Goal: Transaction & Acquisition: Purchase product/service

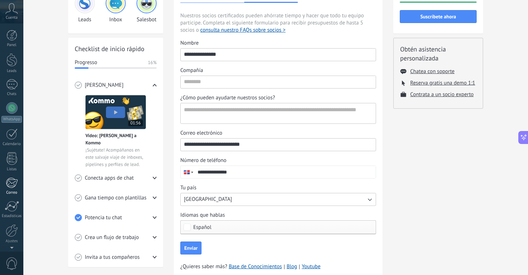
scroll to position [24, 0]
click at [12, 209] on div at bounding box center [12, 206] width 12 height 13
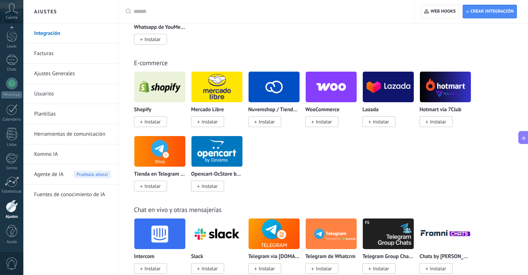
scroll to position [281, 0]
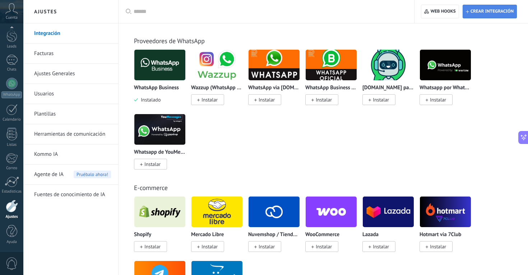
click at [469, 15] on span "Crear integración" at bounding box center [490, 11] width 48 height 13
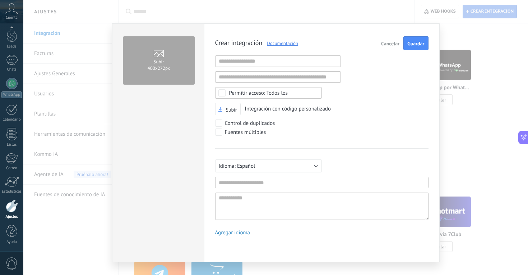
scroll to position [7, 0]
click at [387, 41] on span "Cancelar" at bounding box center [390, 43] width 18 height 5
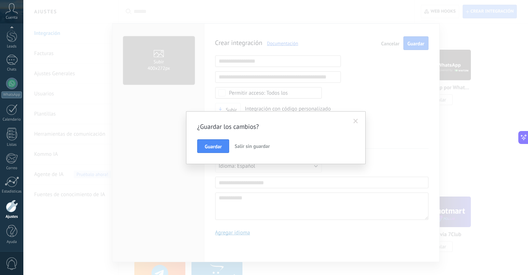
click at [249, 145] on span "Salir sin guardar" at bounding box center [252, 146] width 35 height 6
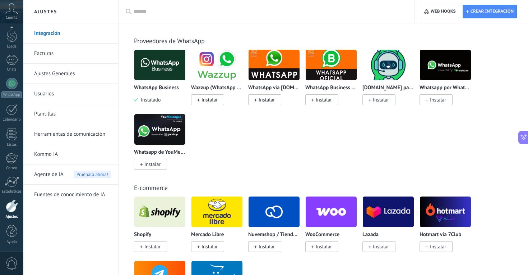
click at [53, 72] on link "Ajustes Generales" at bounding box center [72, 74] width 77 height 20
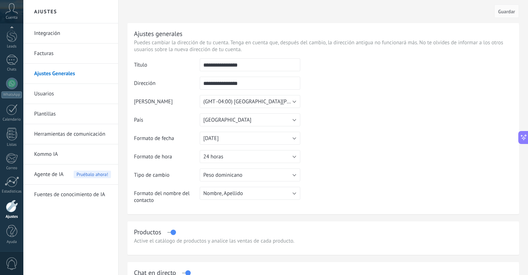
click at [52, 160] on link "Kommo IA" at bounding box center [72, 154] width 77 height 20
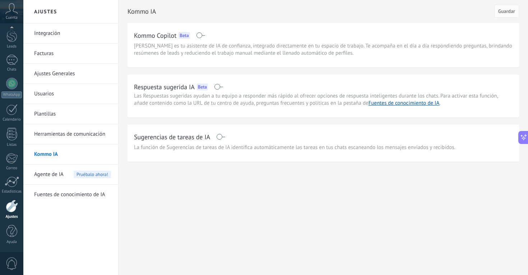
click at [52, 115] on link "Plantillas" at bounding box center [72, 114] width 77 height 20
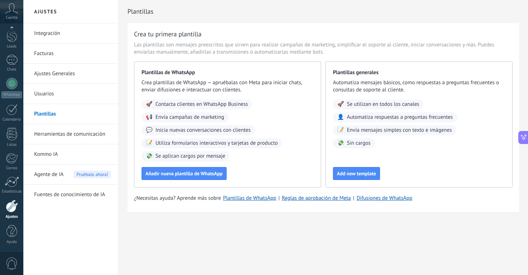
click at [52, 89] on link "Usuarios" at bounding box center [72, 94] width 77 height 20
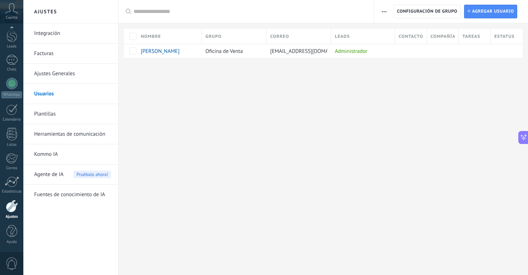
click at [60, 74] on link "Ajustes Generales" at bounding box center [72, 74] width 77 height 20
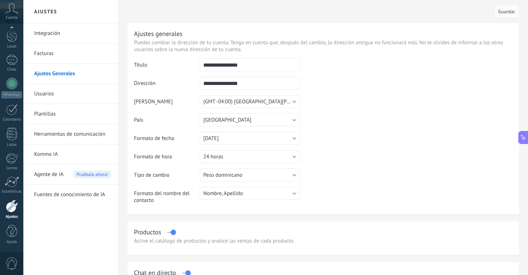
click at [64, 52] on link "Facturas" at bounding box center [72, 53] width 77 height 20
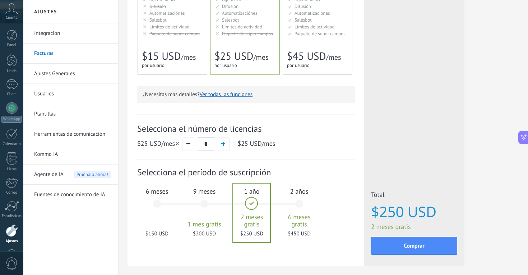
scroll to position [159, 0]
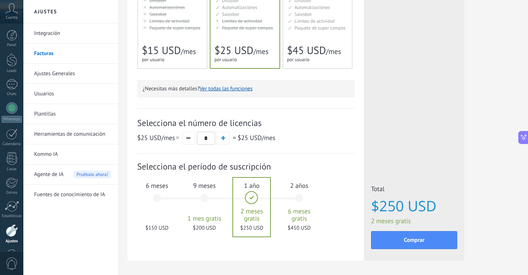
click at [156, 197] on div "6 meses $150 USD" at bounding box center [157, 201] width 39 height 51
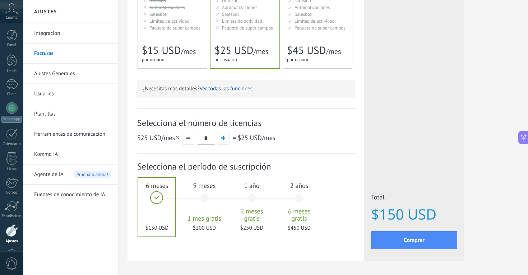
click at [225, 137] on span "button" at bounding box center [223, 138] width 4 height 4
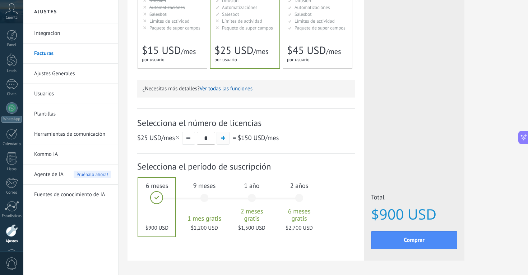
click at [225, 137] on span "button" at bounding box center [223, 138] width 4 height 4
click at [188, 141] on button "button" at bounding box center [188, 138] width 13 height 13
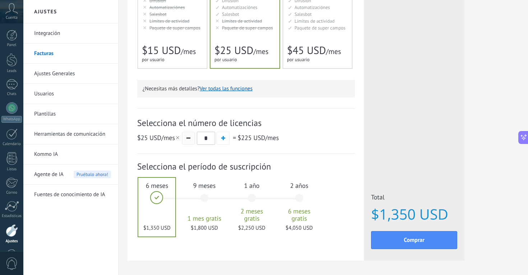
click at [188, 141] on button "button" at bounding box center [188, 138] width 13 height 13
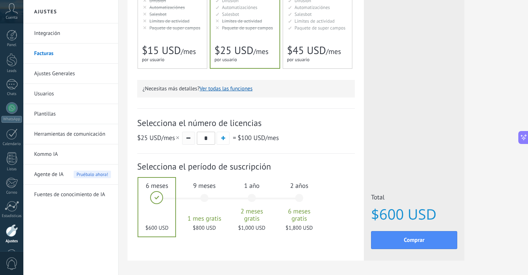
click at [188, 141] on button "button" at bounding box center [188, 138] width 13 height 13
type input "*"
click at [188, 141] on button "button" at bounding box center [188, 138] width 13 height 13
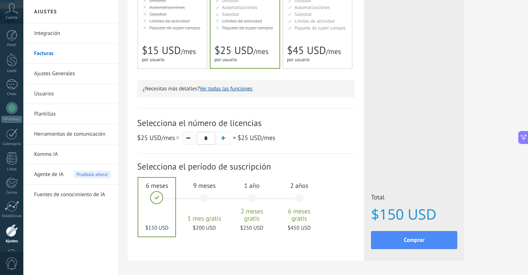
click at [188, 141] on button "button" at bounding box center [188, 138] width 13 height 13
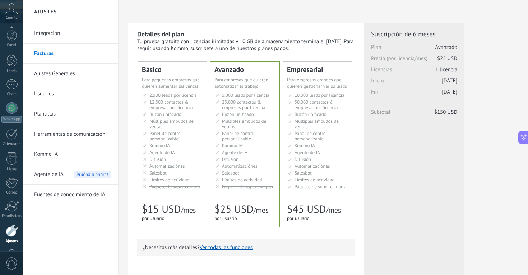
scroll to position [24, 0]
click at [10, 11] on icon at bounding box center [11, 8] width 13 height 11
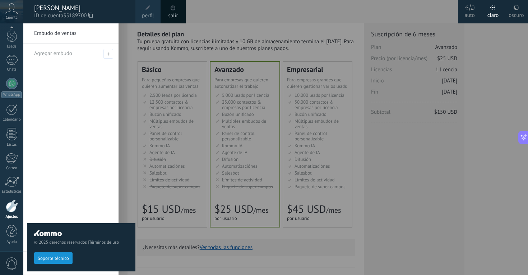
click at [107, 54] on div "© 2025 derechos reservados | Términos de uso Soporte técnico" at bounding box center [81, 148] width 109 height 251
click at [134, 53] on div "© 2025 derechos reservados | Términos de uso Soporte técnico" at bounding box center [81, 148] width 109 height 251
click at [418, 212] on div at bounding box center [287, 137] width 528 height 275
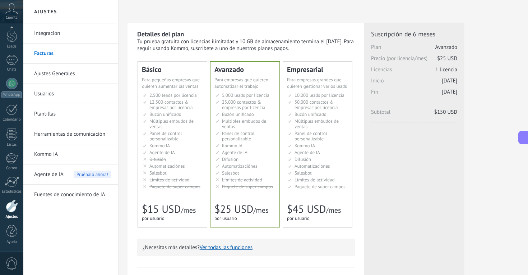
click at [524, 141] on button at bounding box center [524, 137] width 10 height 13
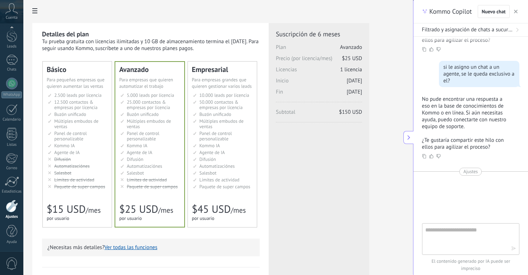
click at [449, 235] on textarea at bounding box center [466, 238] width 81 height 26
type textarea "**********"
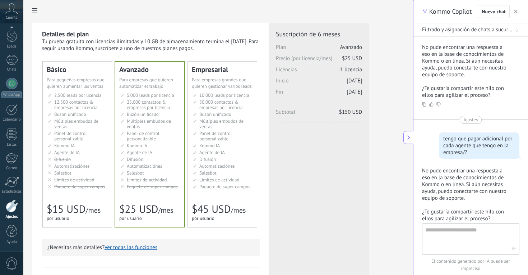
scroll to position [685, 0]
